Goal: Check status: Check status

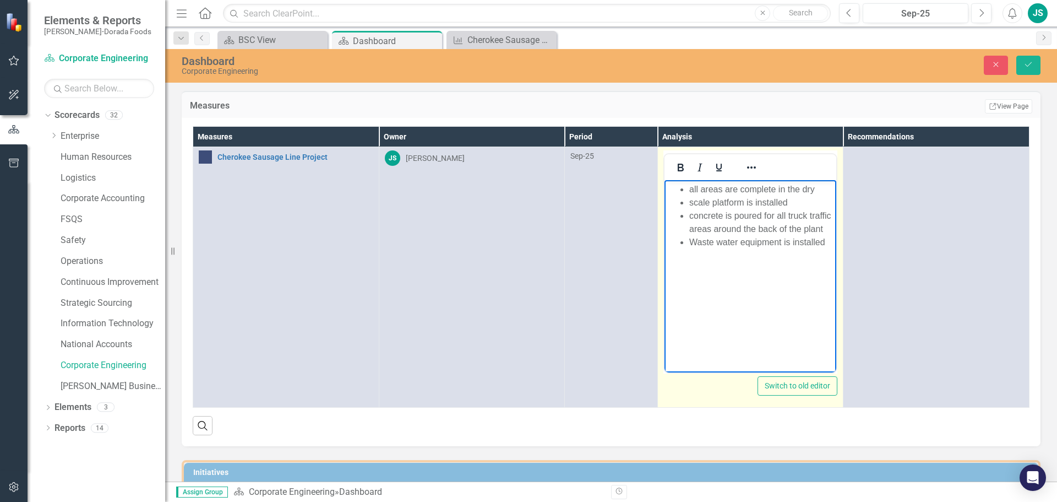
click at [792, 243] on li "Waste water equipment is installed" at bounding box center [761, 242] width 145 height 13
click at [826, 230] on li "concrete is poured for all truck traffic areas around the back of the plant" at bounding box center [761, 222] width 145 height 26
click at [731, 326] on li "Grinding room conveyors have been delivered and will start installation on the …" at bounding box center [761, 308] width 145 height 40
click at [693, 335] on li "Rich Text Area. Press ALT-0 for help." at bounding box center [761, 334] width 145 height 13
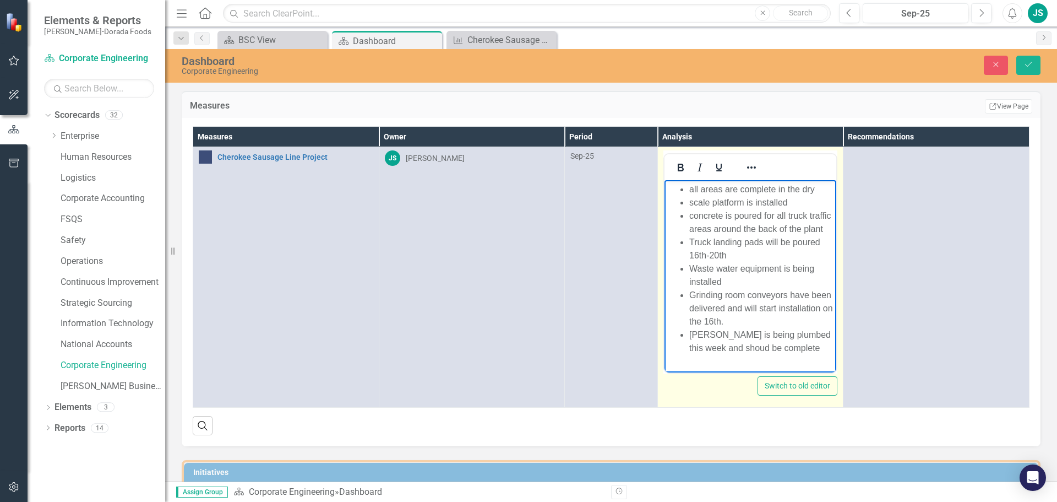
click at [750, 350] on li "[PERSON_NAME] is being plumbed this week and shoud be complete" at bounding box center [761, 341] width 145 height 26
click at [816, 345] on li "[PERSON_NAME] boiler is being plumbed this week and should be complete" at bounding box center [761, 348] width 145 height 40
click at [755, 203] on li "scale platform is installed" at bounding box center [761, 202] width 145 height 13
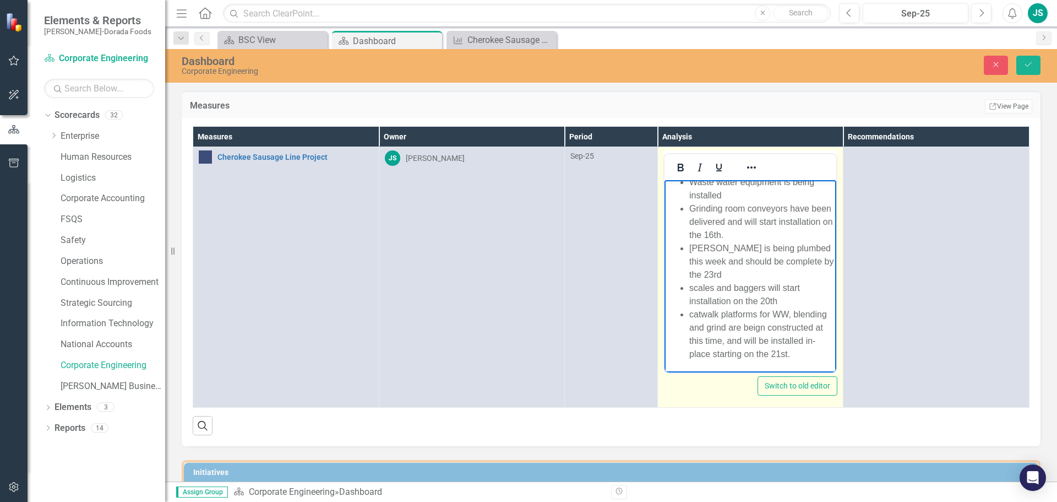
scroll to position [139, 0]
click at [733, 353] on li "catwalk platforms for WW, blending and grind are beign constructed at this time…" at bounding box center [761, 334] width 145 height 53
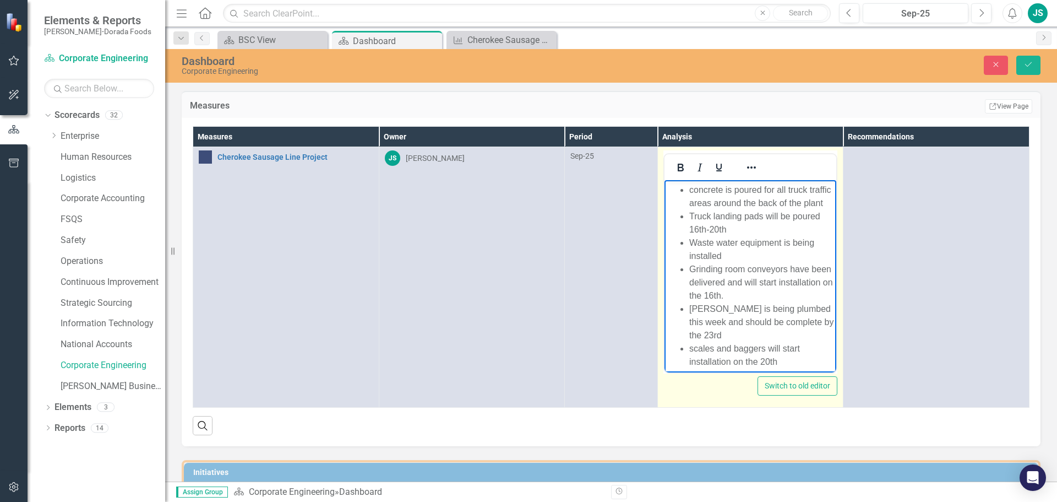
scroll to position [55, 0]
click at [724, 260] on li "Waste water equipment is being installed" at bounding box center [761, 246] width 145 height 26
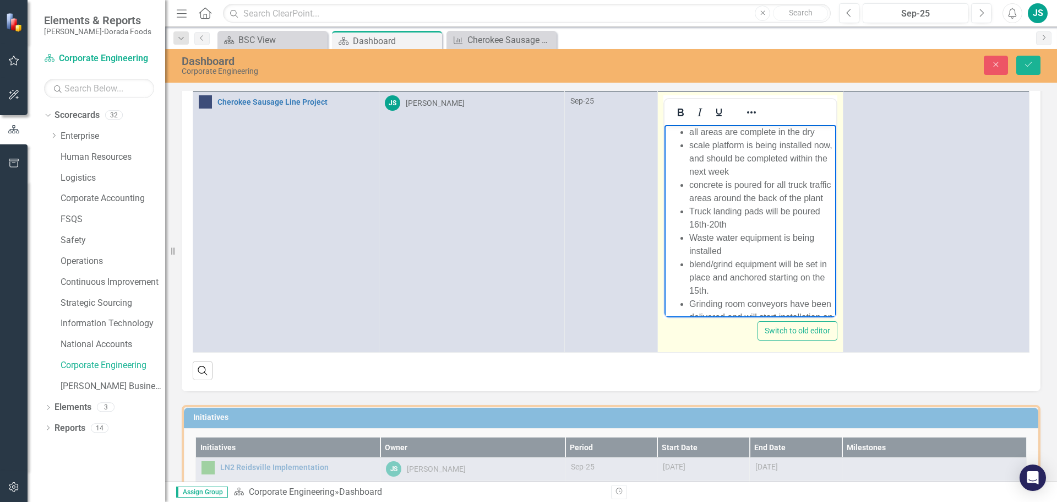
scroll to position [0, 0]
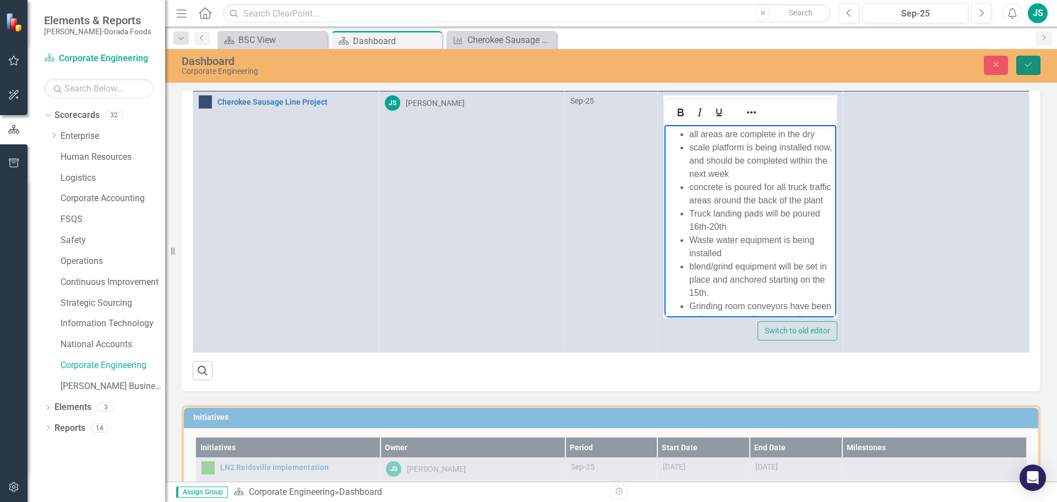
click at [1032, 66] on icon "Save" at bounding box center [1028, 65] width 10 height 8
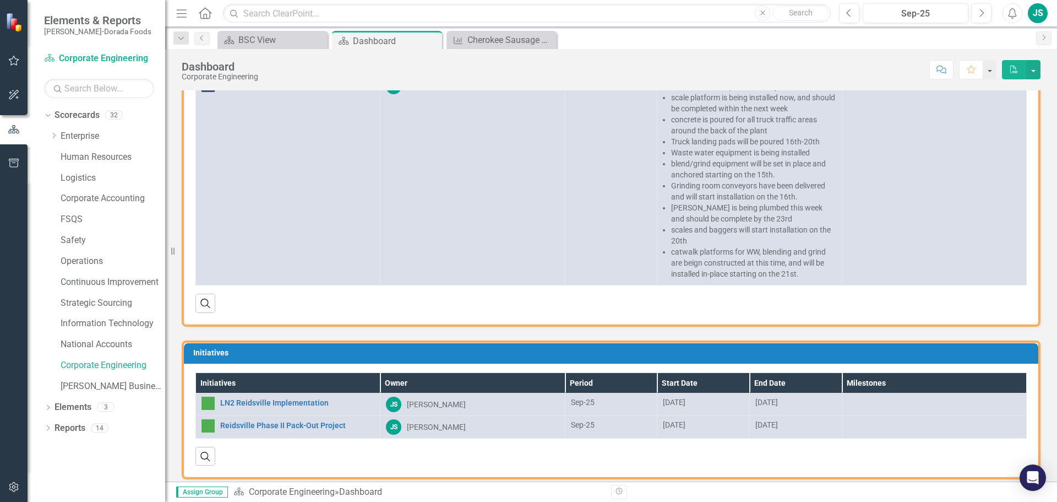
scroll to position [77, 0]
